Goal: Transaction & Acquisition: Book appointment/travel/reservation

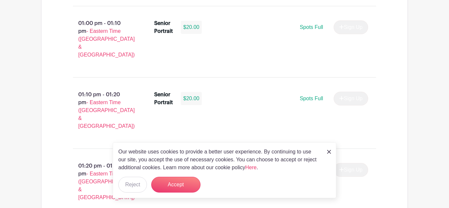
scroll to position [2250, 0]
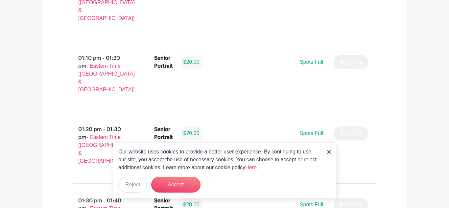
click at [329, 155] on link at bounding box center [329, 151] width 4 height 8
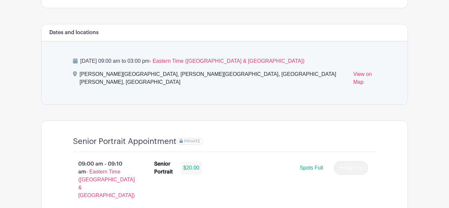
scroll to position [364, 0]
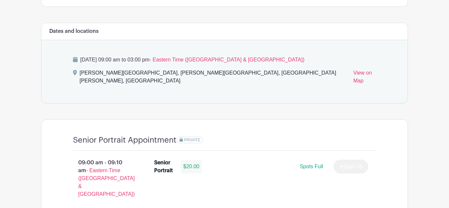
click at [196, 138] on span "PRIVATE" at bounding box center [192, 140] width 16 height 5
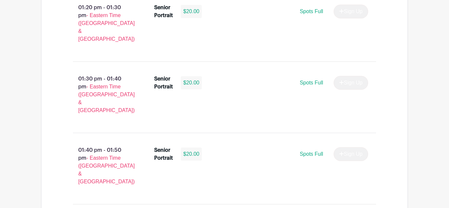
scroll to position [2374, 0]
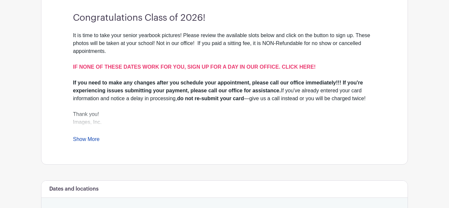
scroll to position [209, 0]
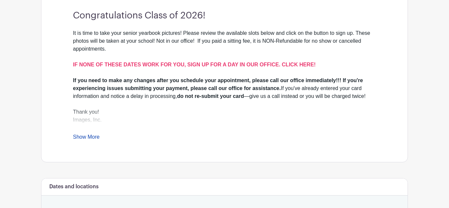
click at [93, 134] on link "Show More" at bounding box center [86, 138] width 27 height 8
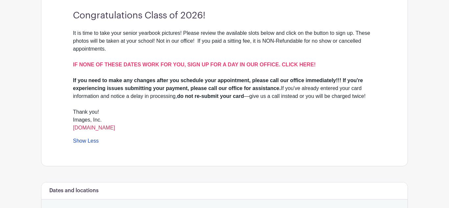
click at [114, 125] on link "[DOMAIN_NAME]" at bounding box center [94, 128] width 42 height 6
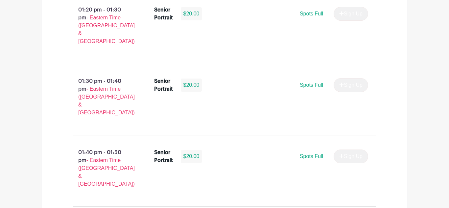
scroll to position [2374, 0]
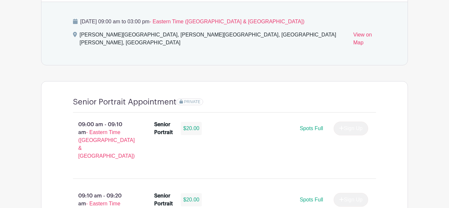
scroll to position [429, 0]
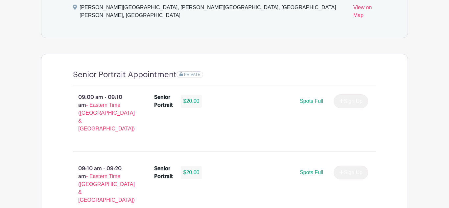
click at [195, 72] on span "PRIVATE" at bounding box center [192, 74] width 16 height 5
click at [193, 72] on span "PRIVATE" at bounding box center [192, 74] width 16 height 5
click at [193, 85] on div "09:00 am - 09:10 am - Eastern Time (US & Canada) Senior Portrait $20.00 Spots F…" at bounding box center [224, 115] width 334 height 60
click at [190, 70] on div "PRIVATE" at bounding box center [275, 75] width 199 height 10
click at [191, 72] on span "PRIVATE" at bounding box center [192, 74] width 16 height 5
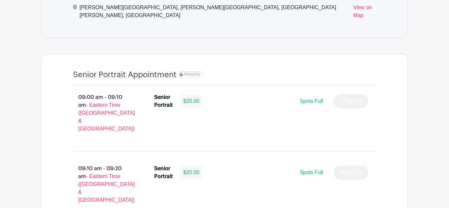
click at [191, 70] on div "PRIVATE" at bounding box center [275, 75] width 199 height 10
click at [193, 85] on div "09:00 am - 09:10 am - Eastern Time (US & Canada) Senior Portrait $20.00 Spots F…" at bounding box center [224, 115] width 334 height 60
click at [195, 85] on div "09:00 am - 09:10 am - Eastern Time (US & Canada) Senior Portrait $20.00 Spots F…" at bounding box center [224, 115] width 334 height 60
click at [198, 85] on div "09:00 am - 09:10 am - Eastern Time (US & Canada) Senior Portrait $20.00 Spots F…" at bounding box center [224, 115] width 334 height 60
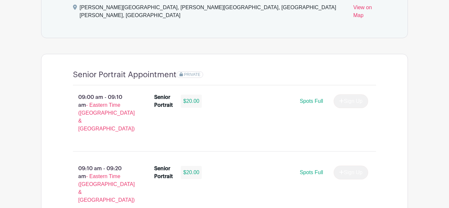
click at [195, 72] on span "PRIVATE" at bounding box center [192, 74] width 16 height 5
click at [193, 85] on div "09:00 am - 09:10 am - Eastern Time (US & Canada) Senior Portrait $20.00 Spots F…" at bounding box center [224, 115] width 334 height 60
